Goal: Information Seeking & Learning: Learn about a topic

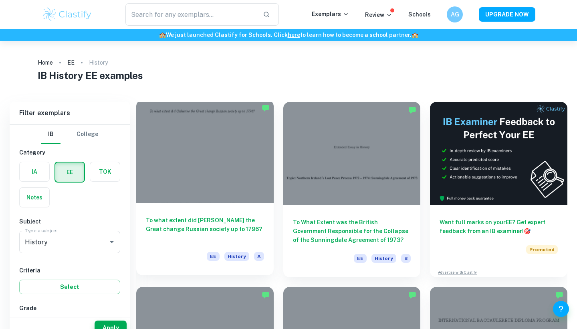
scroll to position [22, 0]
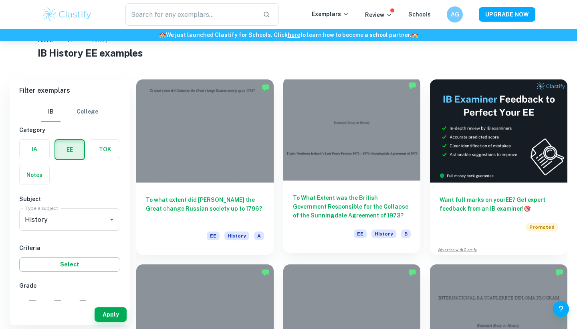
click at [331, 144] on div at bounding box center [352, 128] width 138 height 103
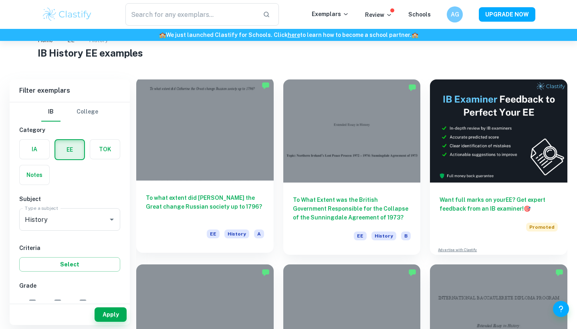
scroll to position [63, 0]
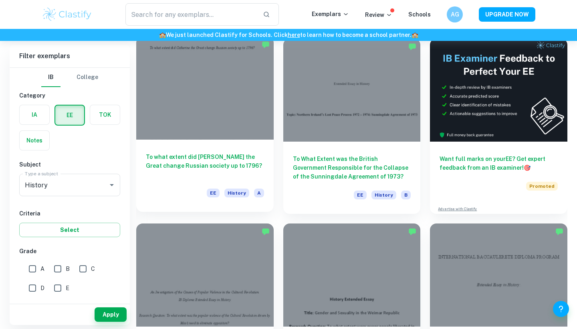
click at [198, 112] on div at bounding box center [205, 87] width 138 height 103
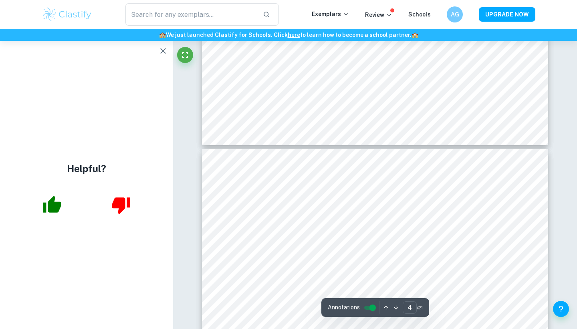
scroll to position [1493, 0]
type input "3"
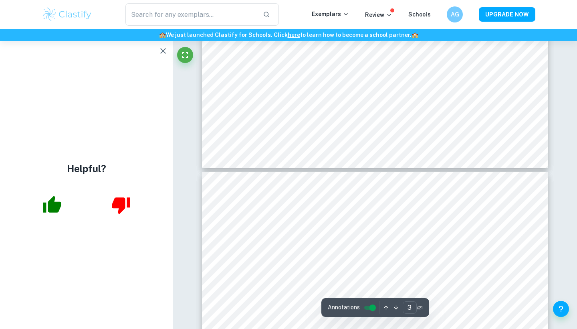
scroll to position [1470, 0]
